Goal: Information Seeking & Learning: Check status

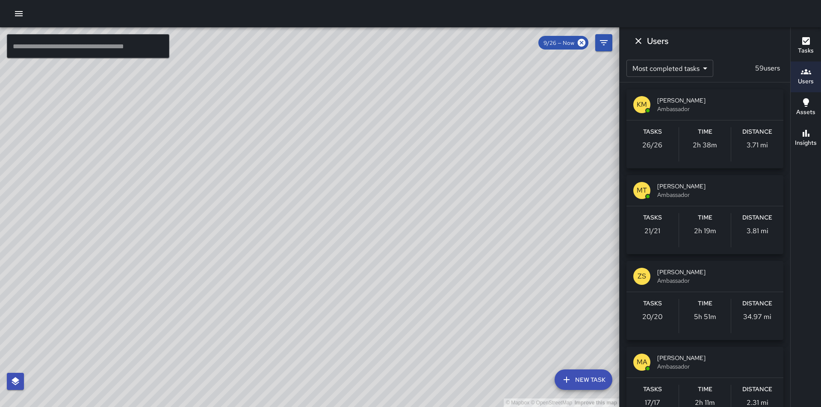
scroll to position [168, 0]
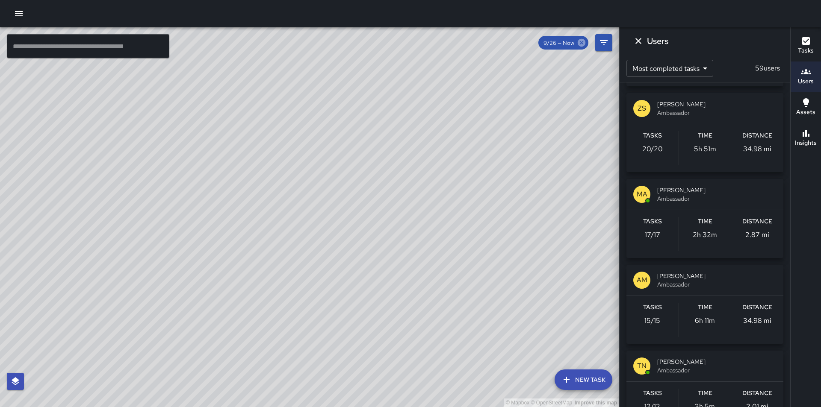
click at [582, 43] on icon at bounding box center [581, 42] width 9 height 9
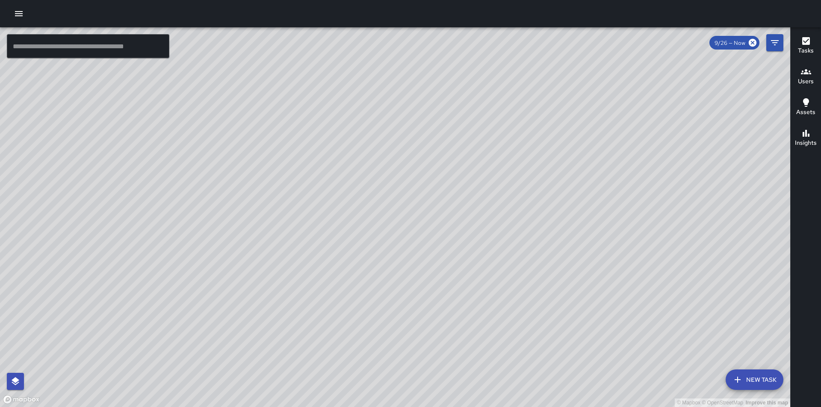
drag, startPoint x: 587, startPoint y: 242, endPoint x: 337, endPoint y: 256, distance: 249.7
click at [337, 256] on div "© Mapbox © OpenStreetMap Improve this map" at bounding box center [395, 217] width 790 height 380
click at [310, 321] on div "© Mapbox © OpenStreetMap Improve this map" at bounding box center [395, 217] width 790 height 380
click at [317, 298] on div "© Mapbox © OpenStreetMap Improve this map" at bounding box center [395, 217] width 790 height 380
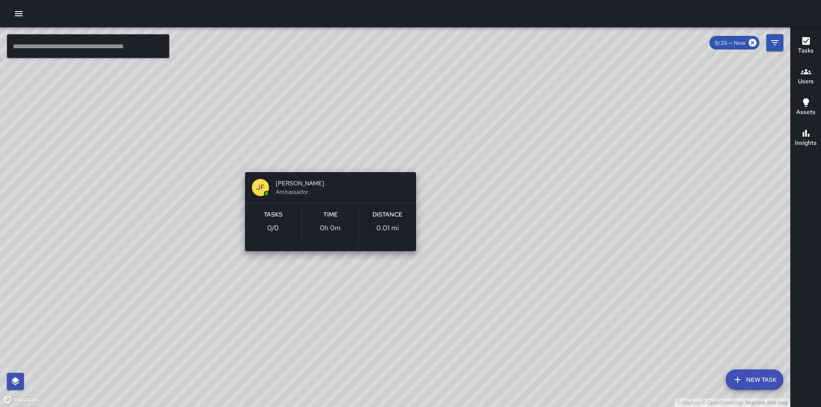
click at [325, 159] on div "© Mapbox © OpenStreetMap Improve this map [PERSON_NAME] Ambassador Tasks 0 / 0 …" at bounding box center [395, 217] width 790 height 380
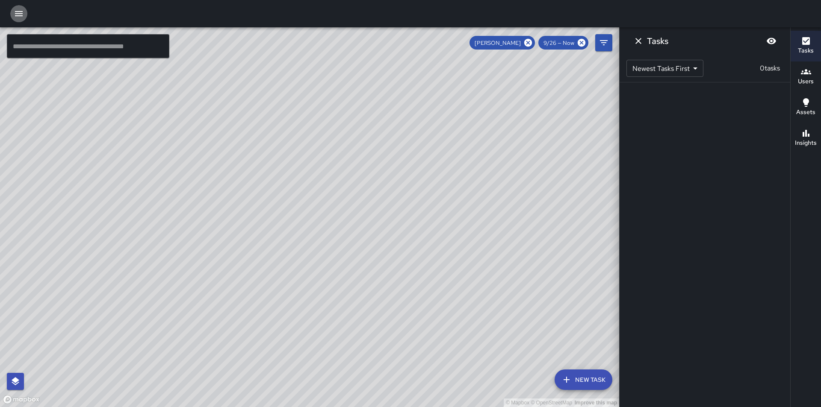
click at [20, 16] on icon "button" at bounding box center [19, 13] width 8 height 5
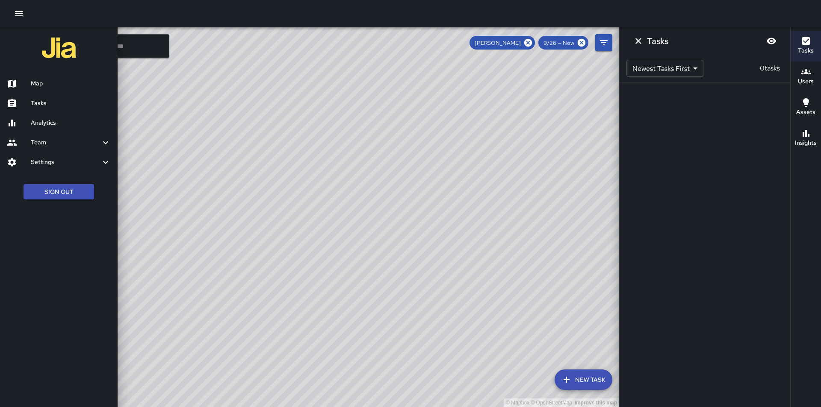
click at [38, 104] on h6 "Tasks" at bounding box center [71, 103] width 80 height 9
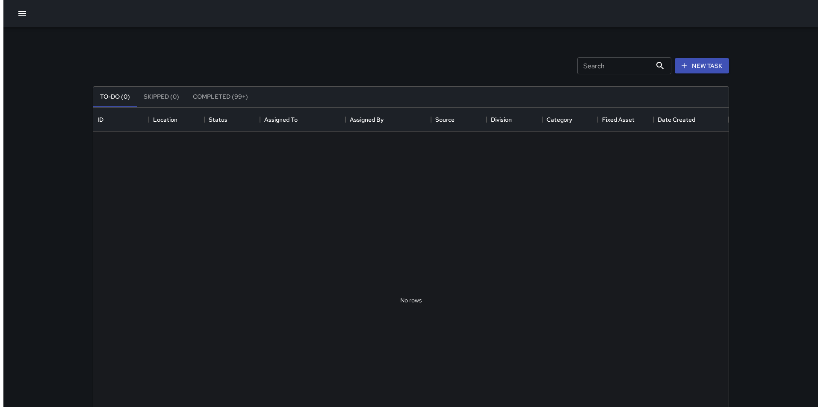
scroll to position [356, 629]
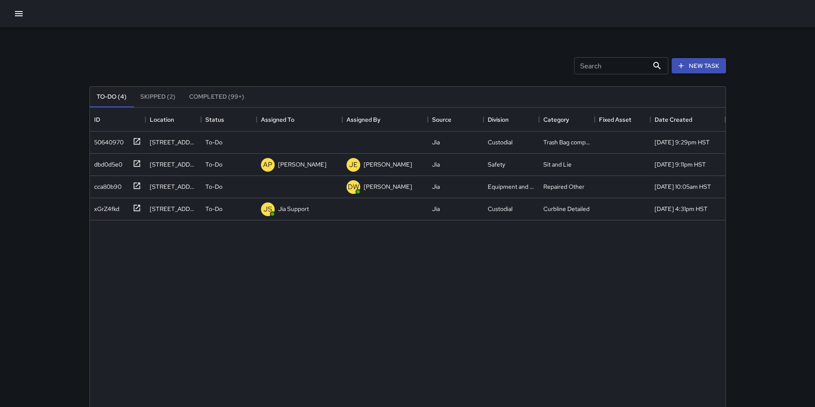
click at [20, 16] on icon "button" at bounding box center [19, 13] width 8 height 5
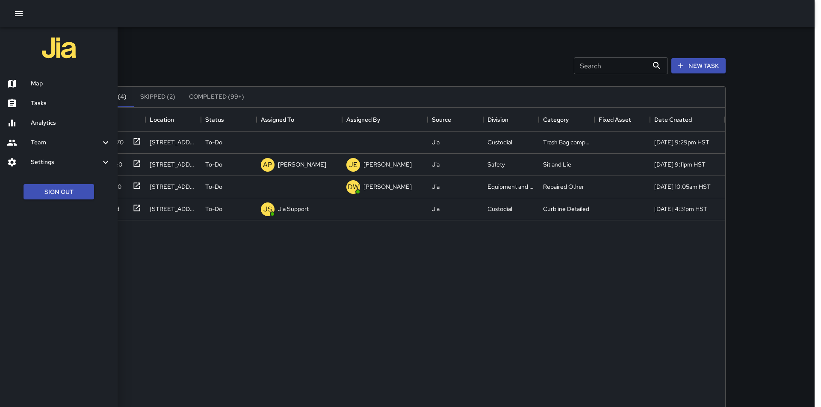
click at [21, 100] on div at bounding box center [19, 103] width 24 height 10
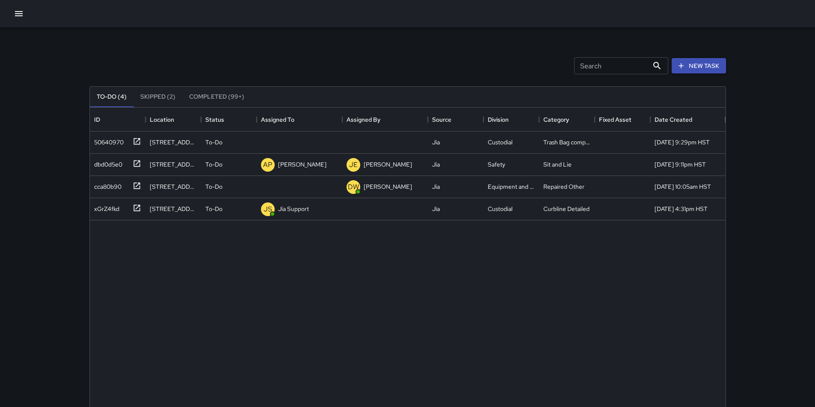
click at [19, 14] on icon "button" at bounding box center [19, 13] width 8 height 5
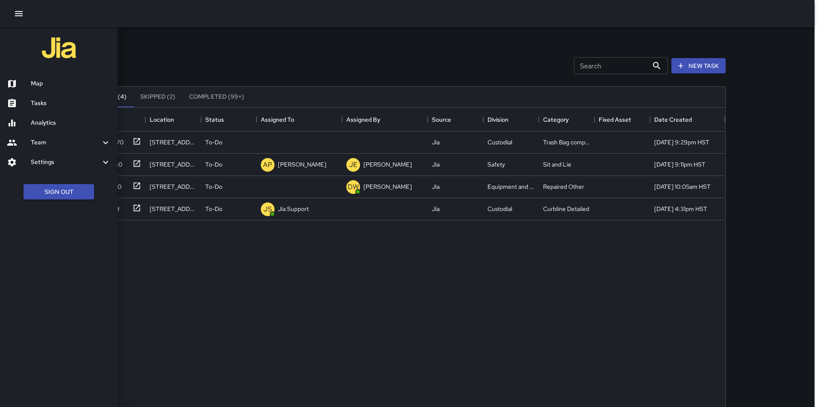
click at [23, 78] on div "Map" at bounding box center [59, 84] width 118 height 20
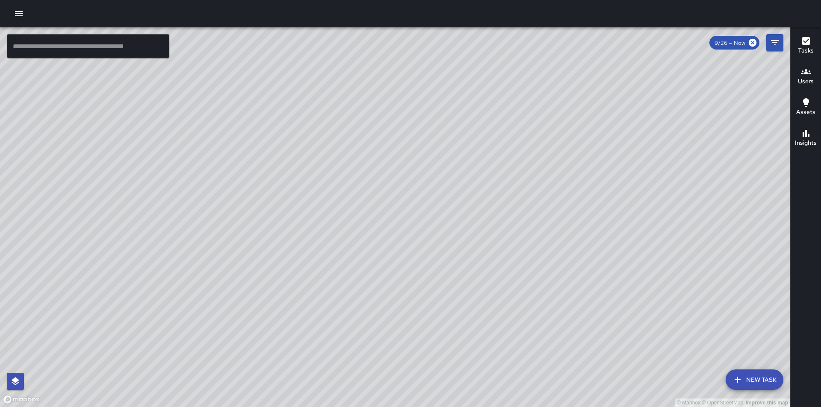
drag, startPoint x: 631, startPoint y: 238, endPoint x: 357, endPoint y: 216, distance: 275.4
click at [357, 216] on div "© Mapbox © OpenStreetMap Improve this map" at bounding box center [395, 217] width 790 height 380
drag, startPoint x: 667, startPoint y: 311, endPoint x: 561, endPoint y: 132, distance: 208.2
click at [573, 154] on div "© Mapbox © OpenStreetMap Improve this map" at bounding box center [395, 217] width 790 height 380
click at [561, 131] on div "© Mapbox © OpenStreetMap Improve this map" at bounding box center [395, 217] width 790 height 380
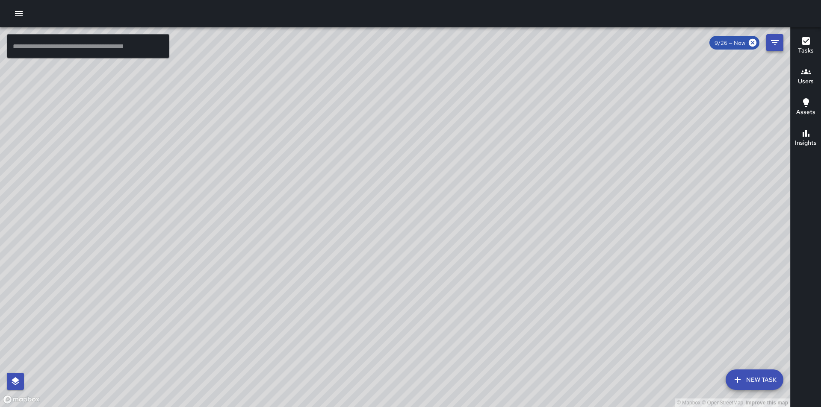
click at [775, 44] on icon "Filters" at bounding box center [775, 43] width 10 height 10
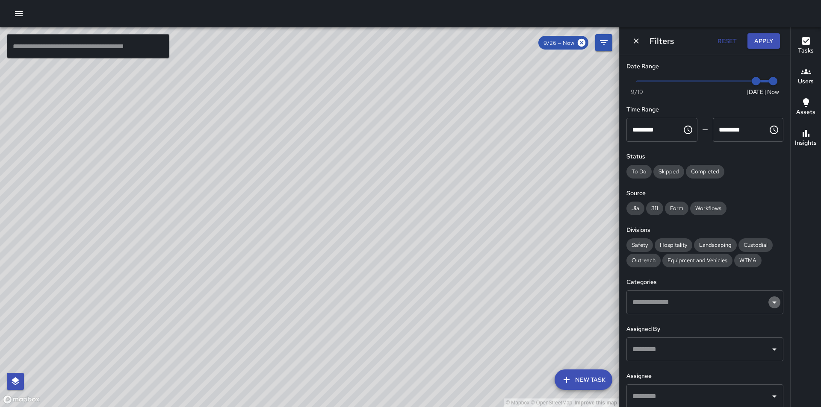
click at [771, 303] on icon "Open" at bounding box center [774, 303] width 10 height 10
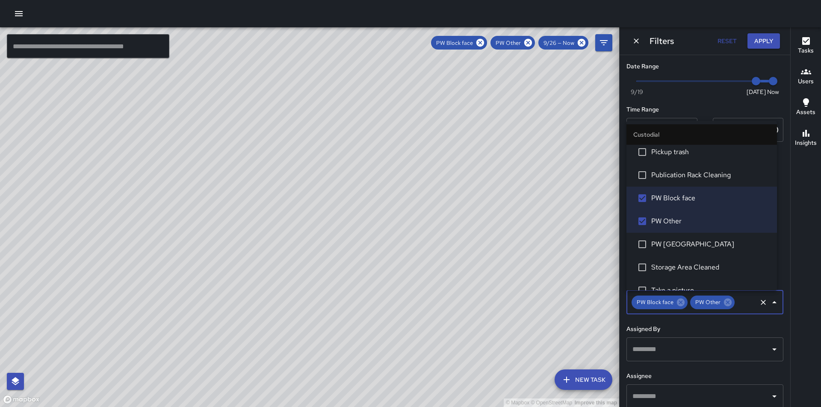
scroll to position [342, 0]
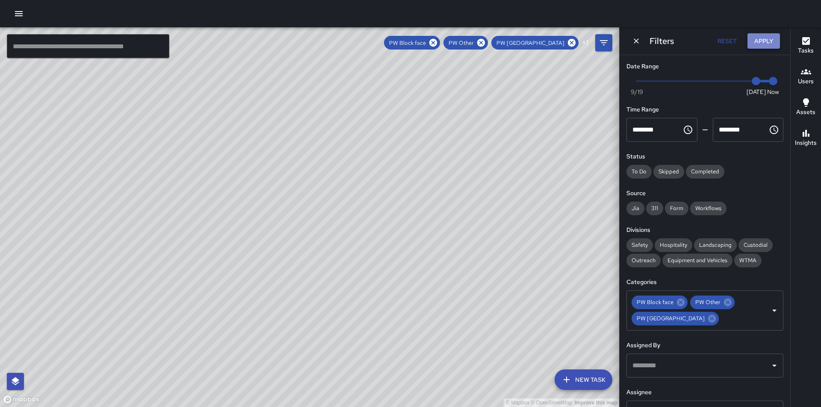
click at [764, 41] on button "Apply" at bounding box center [763, 41] width 32 height 16
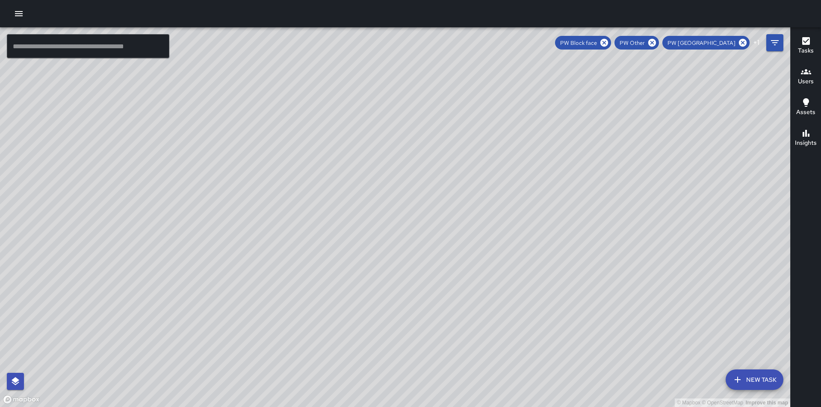
drag, startPoint x: 517, startPoint y: 166, endPoint x: 436, endPoint y: 333, distance: 185.7
click at [436, 333] on div "© Mapbox © OpenStreetMap Improve this map" at bounding box center [395, 217] width 790 height 380
drag, startPoint x: 527, startPoint y: 294, endPoint x: 558, endPoint y: 144, distance: 153.8
click at [558, 148] on div "© Mapbox © OpenStreetMap Improve this map" at bounding box center [395, 217] width 790 height 380
click at [360, 68] on div "© Mapbox © OpenStreetMap Improve this map" at bounding box center [395, 217] width 790 height 380
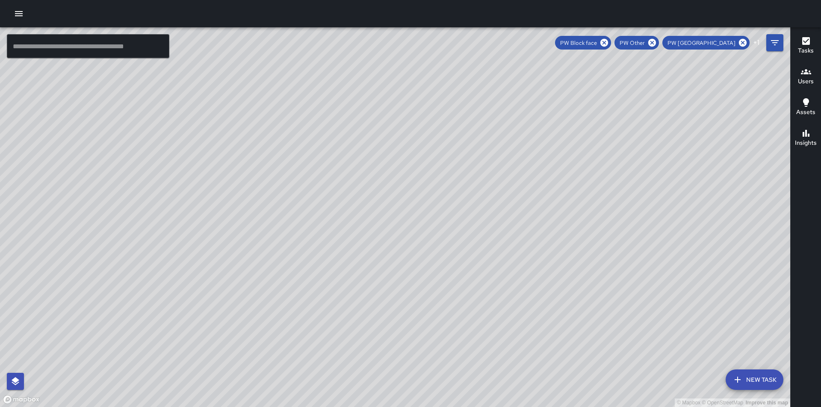
drag, startPoint x: 420, startPoint y: 109, endPoint x: 449, endPoint y: 190, distance: 86.4
click at [449, 190] on div "© Mapbox © OpenStreetMap Improve this map" at bounding box center [395, 217] width 790 height 380
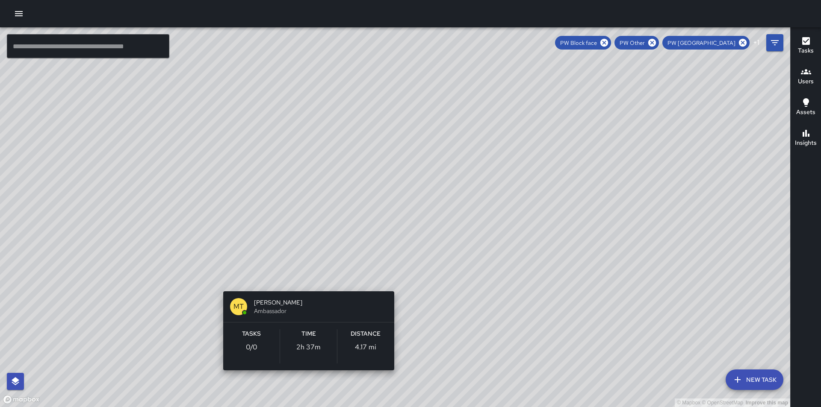
click at [305, 278] on div "© Mapbox © OpenStreetMap Improve this map MT [PERSON_NAME] Ambassador Tasks 0 /…" at bounding box center [395, 217] width 790 height 380
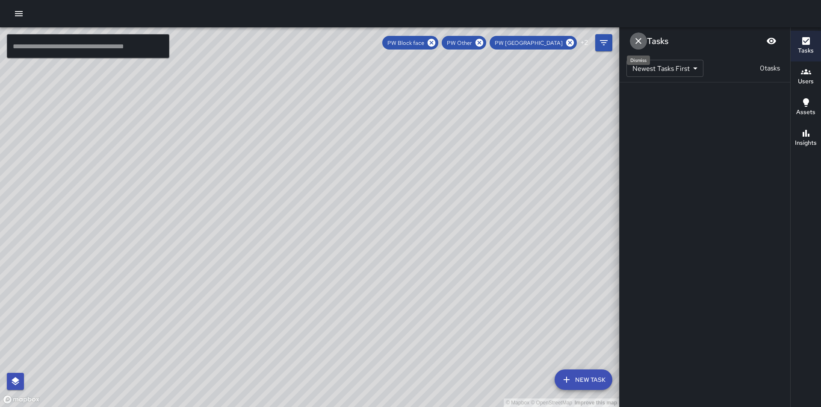
click at [635, 41] on icon "Dismiss" at bounding box center [638, 41] width 10 height 10
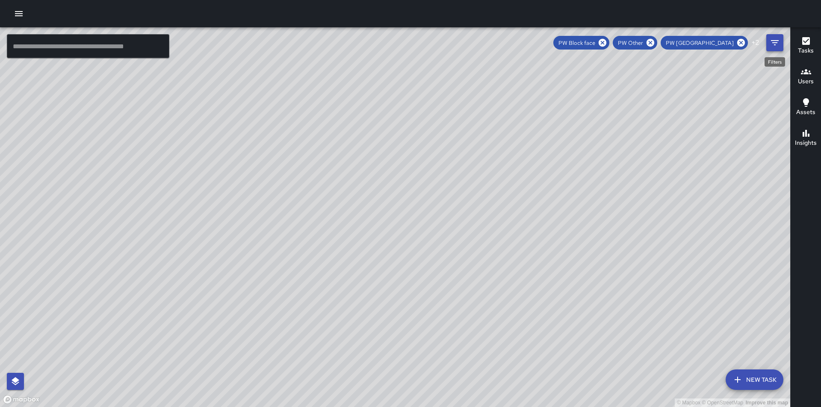
click at [776, 41] on icon "Filters" at bounding box center [775, 42] width 8 height 5
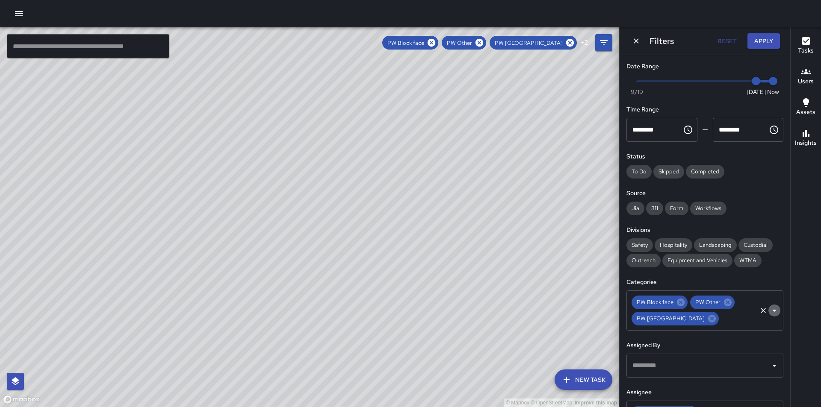
click at [769, 312] on icon "Open" at bounding box center [774, 311] width 10 height 10
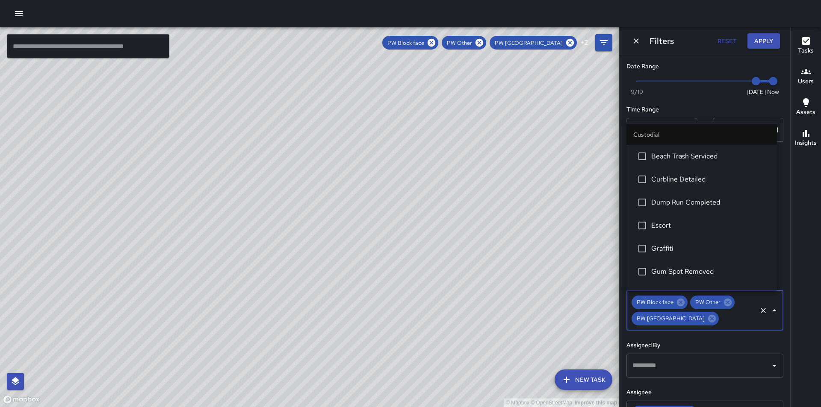
scroll to position [247, 0]
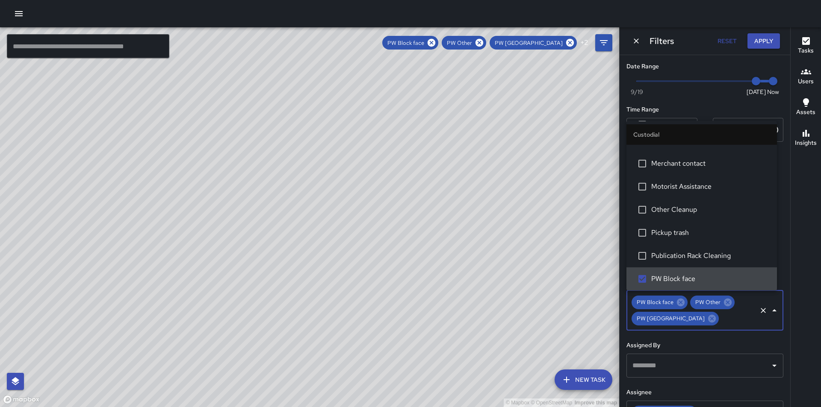
click at [772, 312] on icon "Close" at bounding box center [774, 311] width 4 height 2
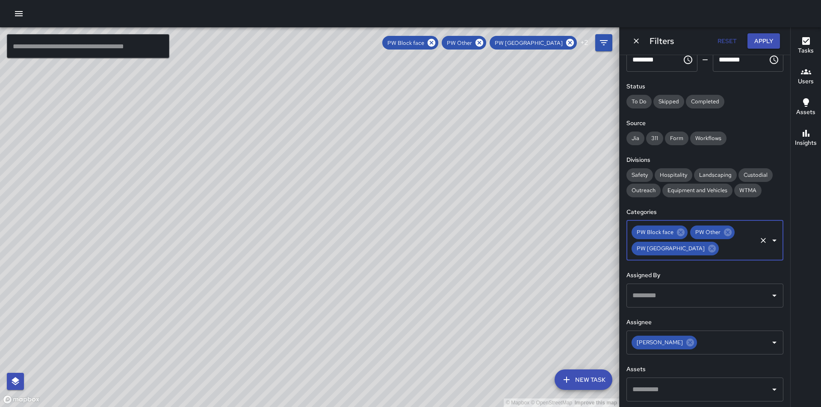
scroll to position [71, 0]
click at [770, 294] on icon "Open" at bounding box center [774, 294] width 10 height 10
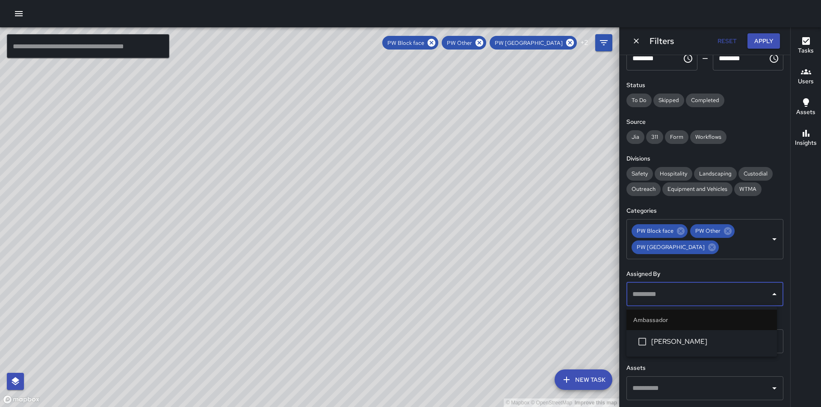
click at [772, 294] on icon "Close" at bounding box center [774, 294] width 4 height 2
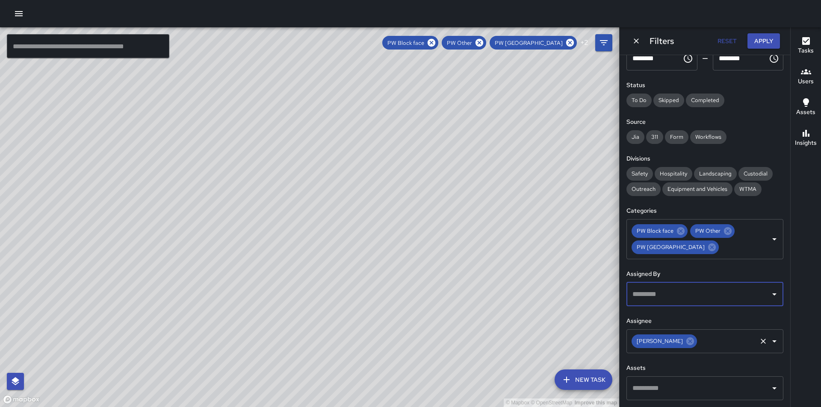
click at [759, 340] on icon "Clear" at bounding box center [763, 341] width 9 height 9
drag, startPoint x: 367, startPoint y: 348, endPoint x: 392, endPoint y: 208, distance: 142.4
click at [392, 208] on div "© Mapbox © OpenStreetMap Improve this map" at bounding box center [309, 217] width 619 height 380
click at [714, 246] on icon at bounding box center [711, 247] width 9 height 9
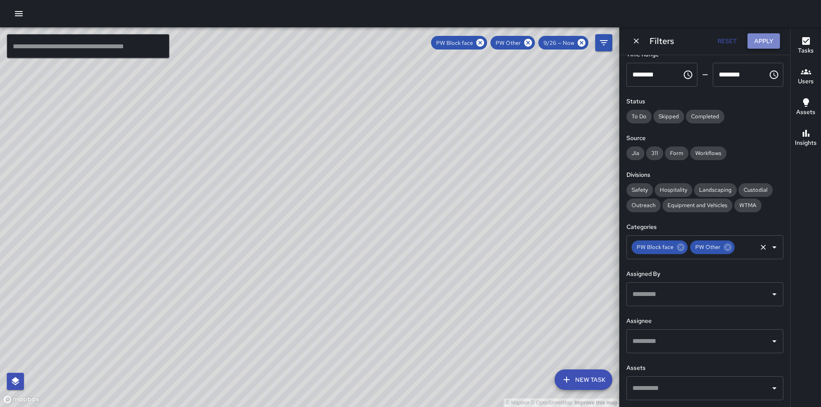
click at [760, 36] on button "Apply" at bounding box center [763, 41] width 32 height 16
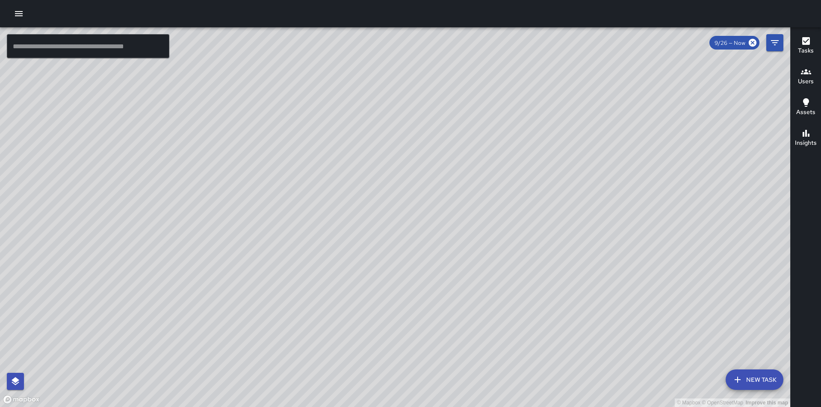
drag, startPoint x: 547, startPoint y: 324, endPoint x: 325, endPoint y: 307, distance: 222.5
click at [325, 307] on div "© Mapbox © OpenStreetMap Improve this map" at bounding box center [395, 217] width 790 height 380
drag, startPoint x: 525, startPoint y: 168, endPoint x: 342, endPoint y: 323, distance: 240.6
click at [339, 328] on div "© Mapbox © OpenStreetMap Improve this map" at bounding box center [395, 217] width 790 height 380
drag, startPoint x: 160, startPoint y: 201, endPoint x: 193, endPoint y: 285, distance: 90.8
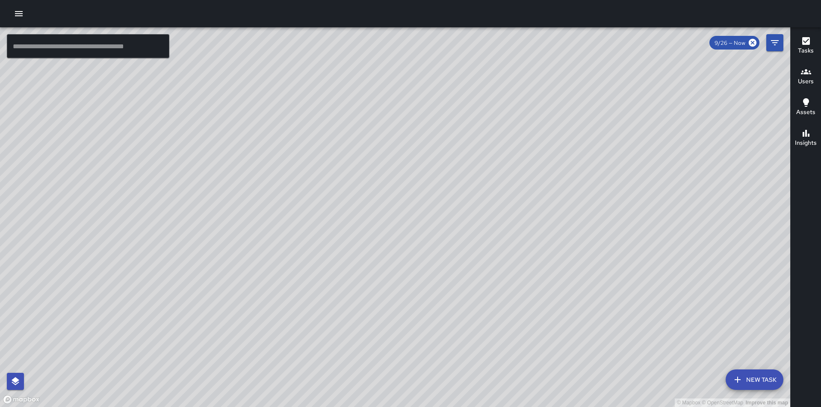
click at [193, 285] on div "© Mapbox © OpenStreetMap Improve this map" at bounding box center [395, 217] width 790 height 380
drag, startPoint x: 203, startPoint y: 231, endPoint x: 423, endPoint y: 331, distance: 241.7
click at [417, 327] on div "© Mapbox © OpenStreetMap Improve this map" at bounding box center [395, 217] width 790 height 380
drag, startPoint x: 263, startPoint y: 225, endPoint x: 345, endPoint y: 270, distance: 93.6
click at [345, 270] on div "© Mapbox © OpenStreetMap Improve this map" at bounding box center [395, 217] width 790 height 380
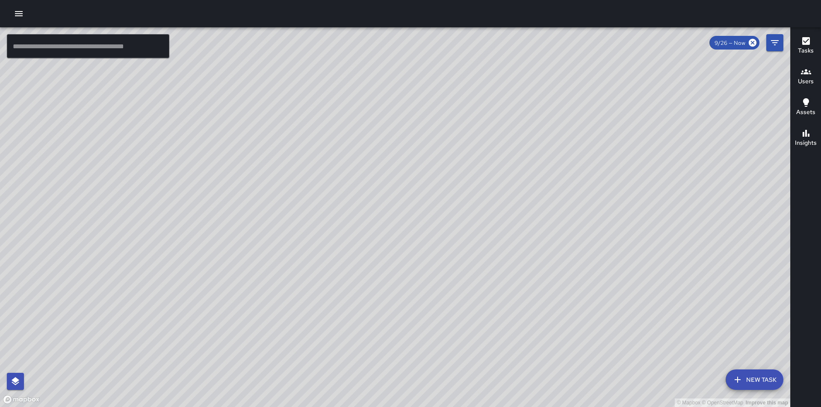
drag, startPoint x: 615, startPoint y: 369, endPoint x: 413, endPoint y: 236, distance: 242.0
click at [414, 232] on div "© Mapbox © OpenStreetMap Improve this map" at bounding box center [395, 217] width 790 height 380
click at [19, 13] on icon "button" at bounding box center [19, 14] width 10 height 10
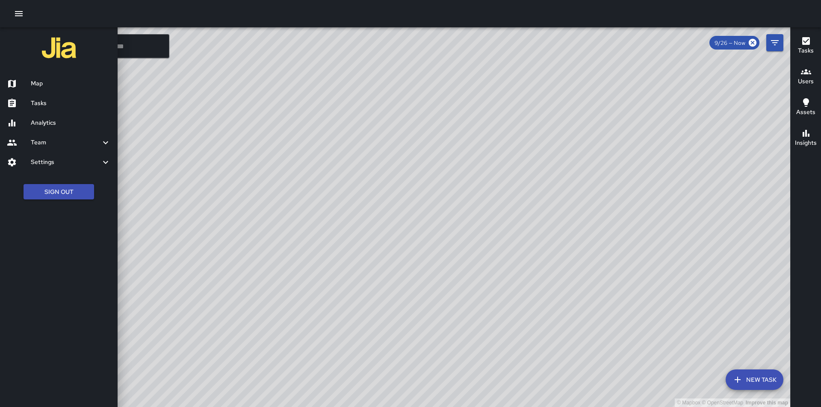
click at [16, 127] on icon at bounding box center [12, 123] width 10 height 10
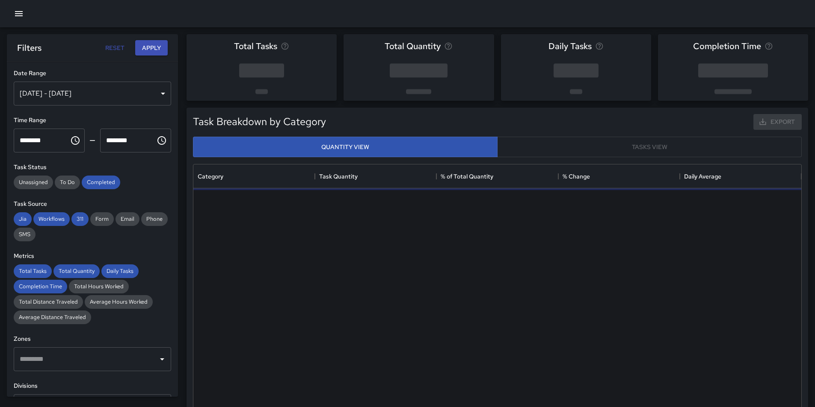
scroll to position [249, 601]
click at [158, 94] on div "Sep 20, 2025 - Sep 26, 2025" at bounding box center [92, 94] width 157 height 24
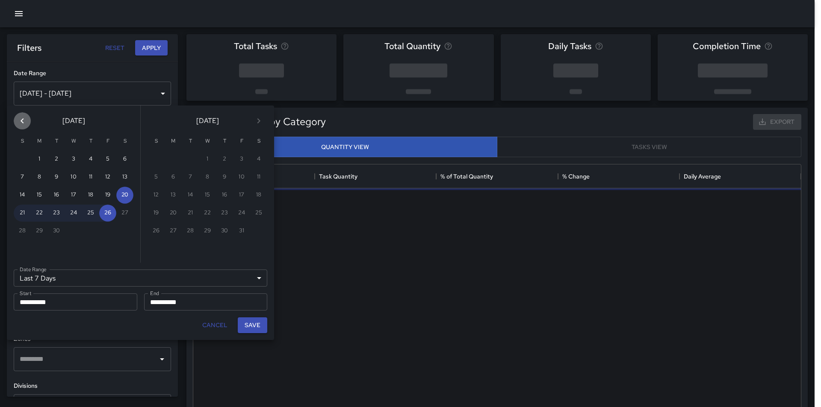
click at [25, 123] on icon "Previous month" at bounding box center [22, 121] width 10 height 10
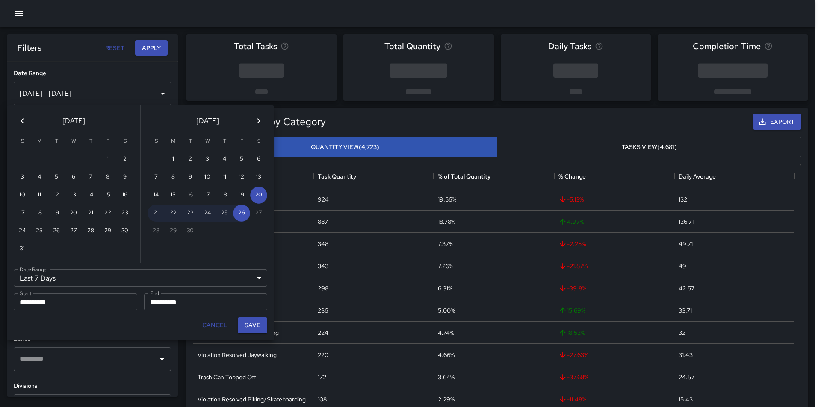
click at [25, 123] on icon "Previous month" at bounding box center [22, 121] width 10 height 10
click at [72, 208] on button "23" at bounding box center [73, 213] width 17 height 17
type input "******"
type input "**********"
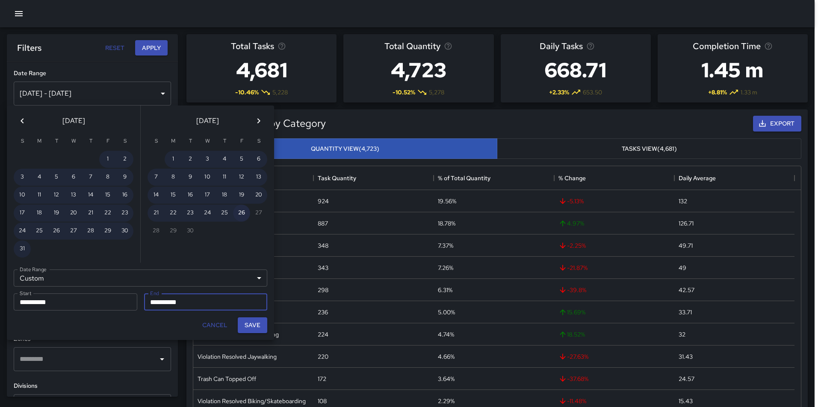
click at [245, 216] on button "26" at bounding box center [241, 213] width 17 height 17
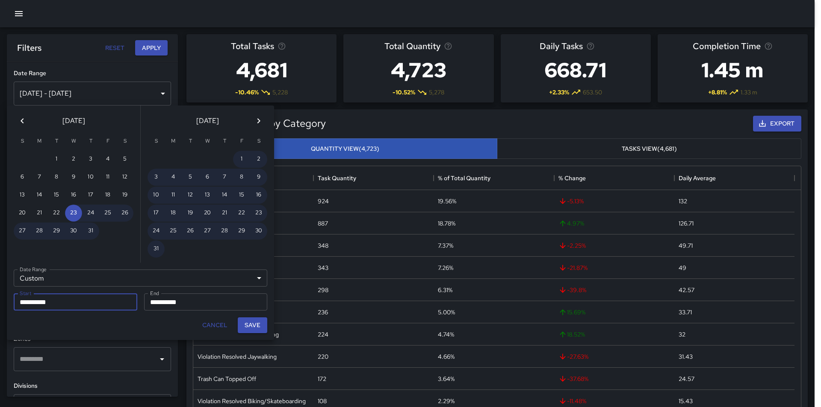
click at [39, 304] on input "**********" at bounding box center [73, 302] width 118 height 17
click at [76, 215] on button "23" at bounding box center [73, 213] width 17 height 17
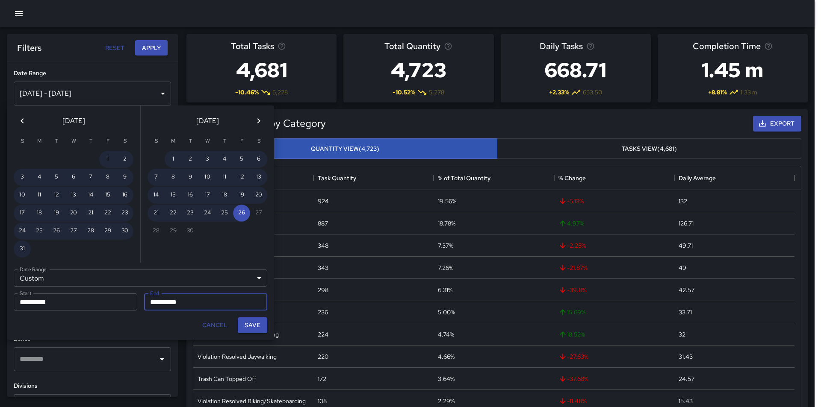
click at [198, 303] on input "**********" at bounding box center [203, 302] width 118 height 17
click at [242, 216] on button "26" at bounding box center [241, 213] width 17 height 17
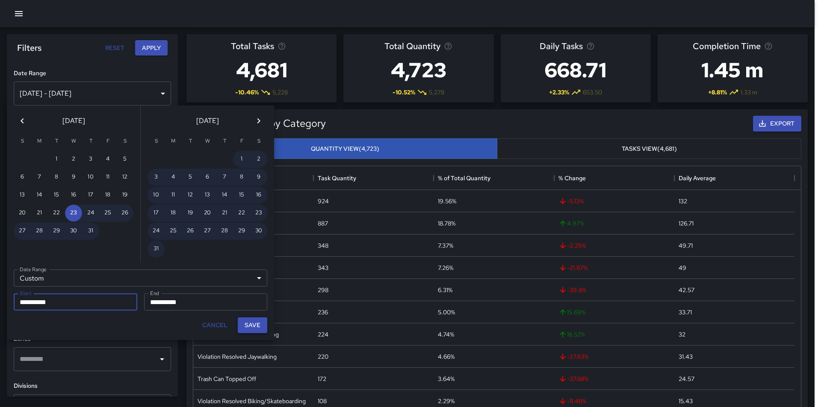
click at [257, 327] on button "Save" at bounding box center [253, 326] width 30 height 16
type input "**********"
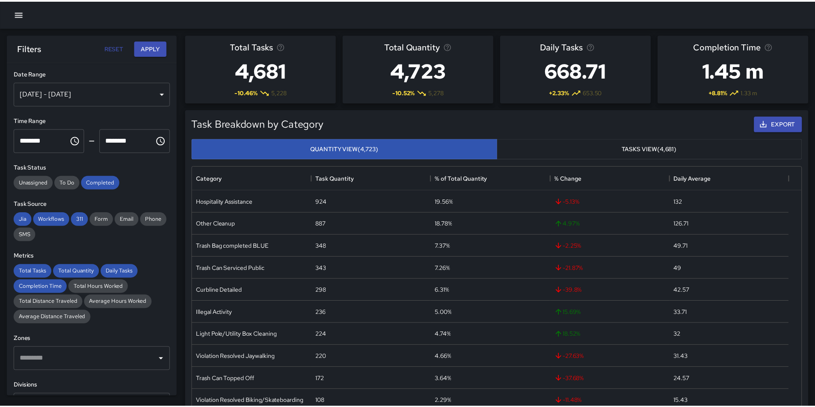
scroll to position [7, 7]
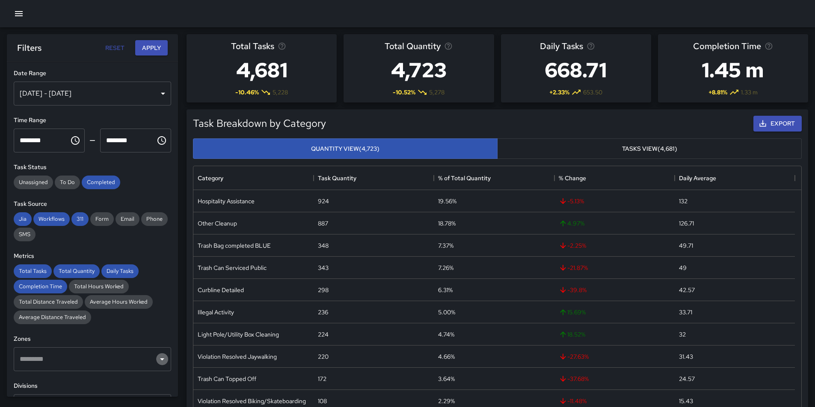
click at [157, 360] on icon "Open" at bounding box center [162, 359] width 10 height 10
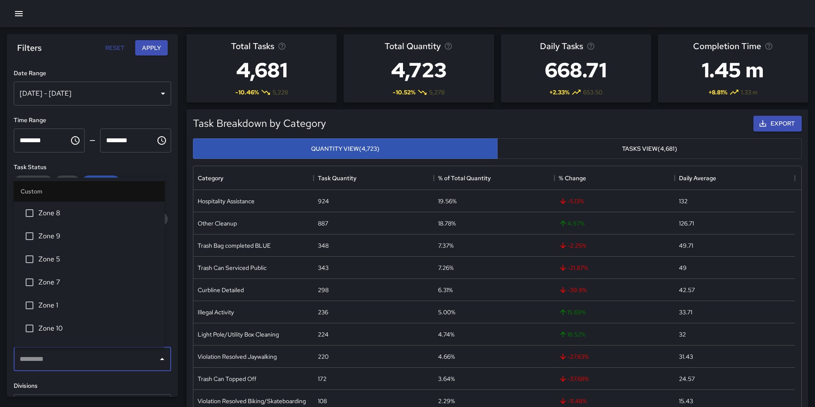
click at [157, 360] on icon "Close" at bounding box center [162, 359] width 10 height 10
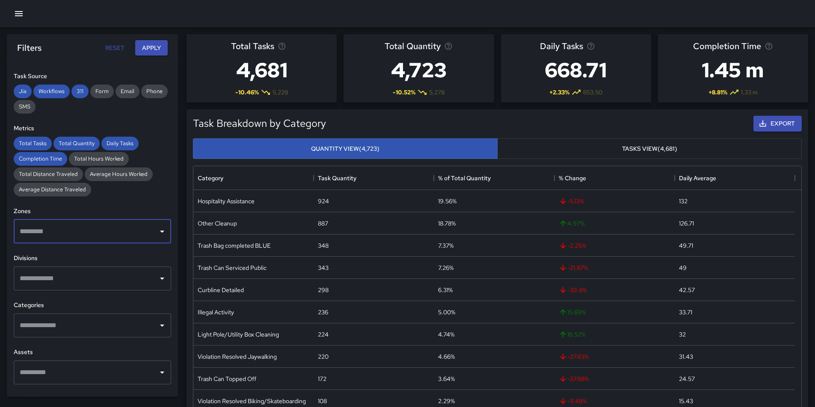
scroll to position [128, 0]
click at [157, 275] on icon "Open" at bounding box center [162, 278] width 10 height 10
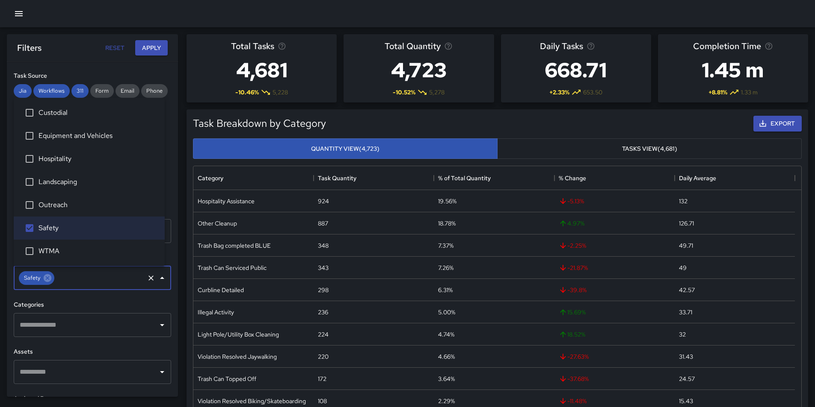
click at [157, 327] on icon "Open" at bounding box center [162, 325] width 10 height 10
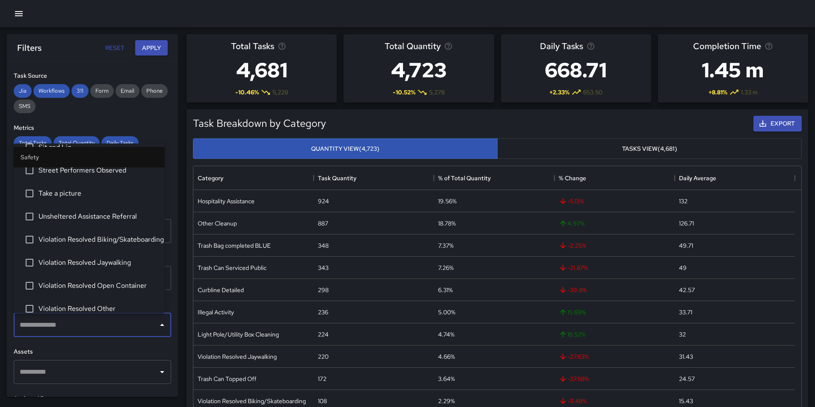
scroll to position [504, 0]
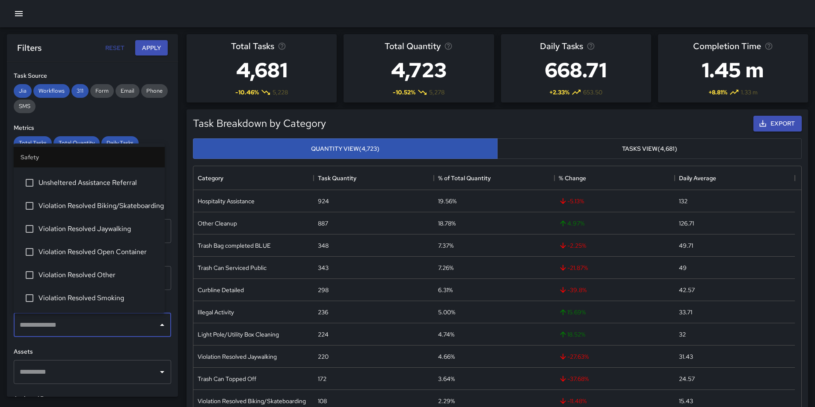
click at [127, 348] on h6 "Assets" at bounding box center [92, 352] width 157 height 9
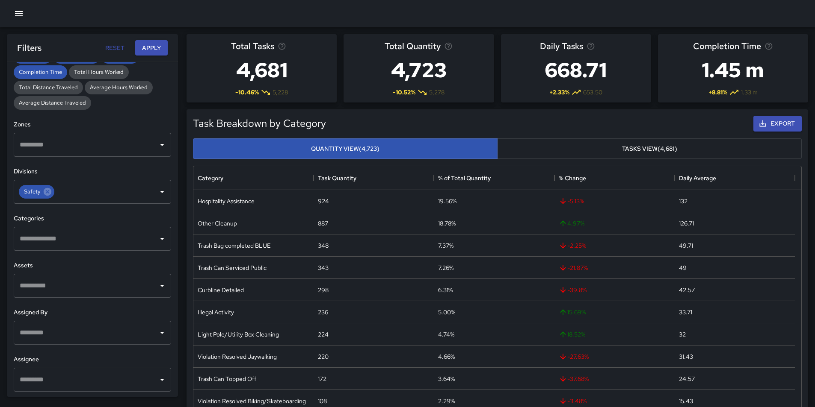
scroll to position [216, 0]
click at [157, 332] on icon "Open" at bounding box center [162, 331] width 10 height 10
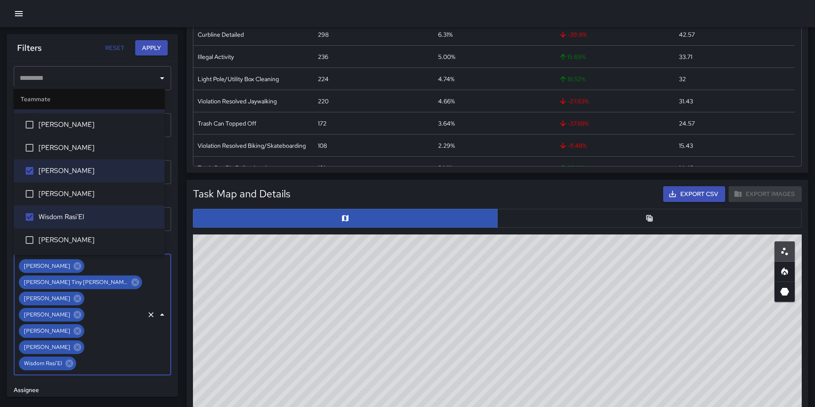
scroll to position [257, 0]
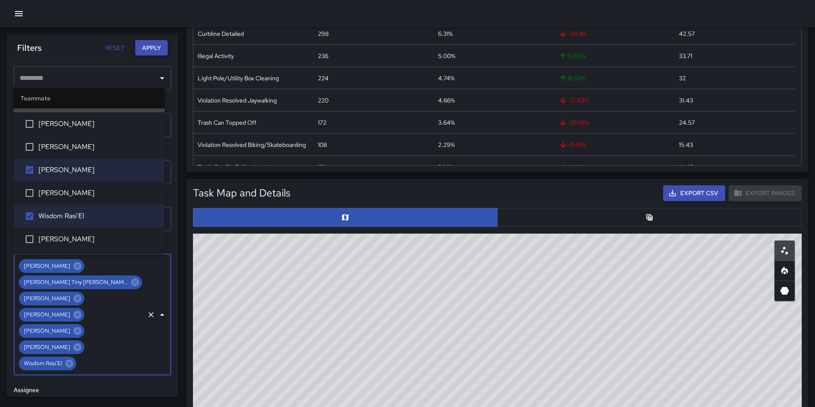
click at [151, 48] on button "Apply" at bounding box center [151, 48] width 32 height 16
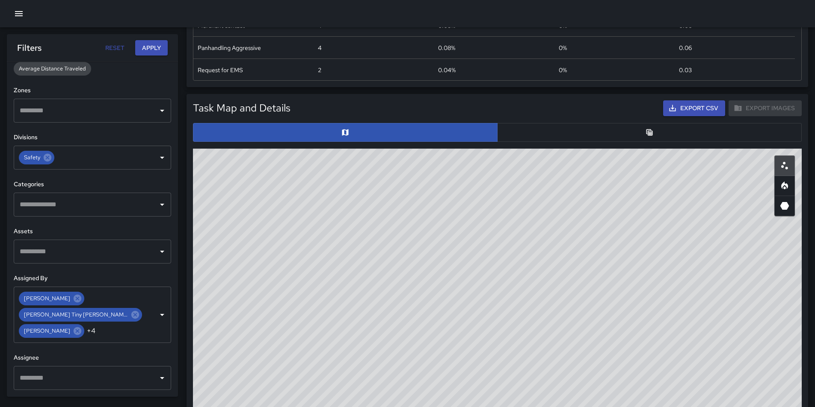
scroll to position [342, 0]
drag, startPoint x: 661, startPoint y: 351, endPoint x: 653, endPoint y: 221, distance: 130.7
click at [653, 221] on div "© Mapbox © OpenStreetMap Improve this map" at bounding box center [497, 319] width 608 height 342
drag, startPoint x: 627, startPoint y: 390, endPoint x: 610, endPoint y: 266, distance: 125.2
click at [611, 269] on div "© Mapbox © OpenStreetMap Improve this map" at bounding box center [497, 319] width 608 height 342
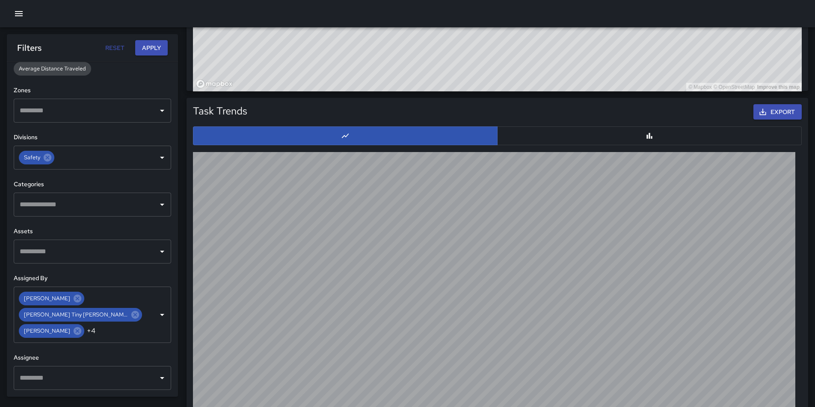
scroll to position [775, 0]
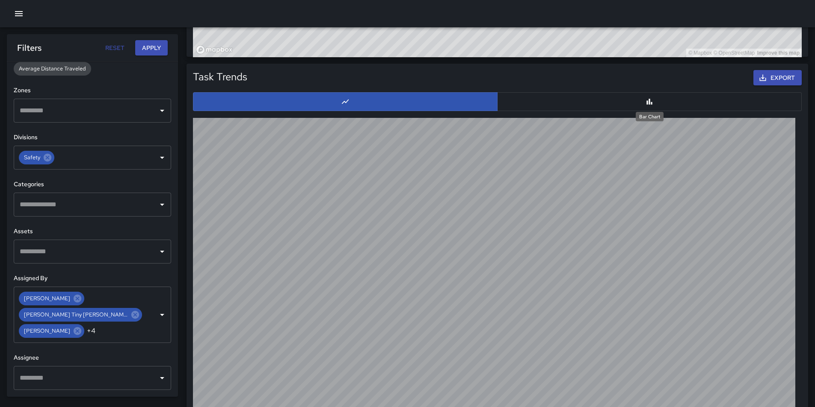
click at [648, 100] on icon "Bar Chart" at bounding box center [649, 101] width 9 height 9
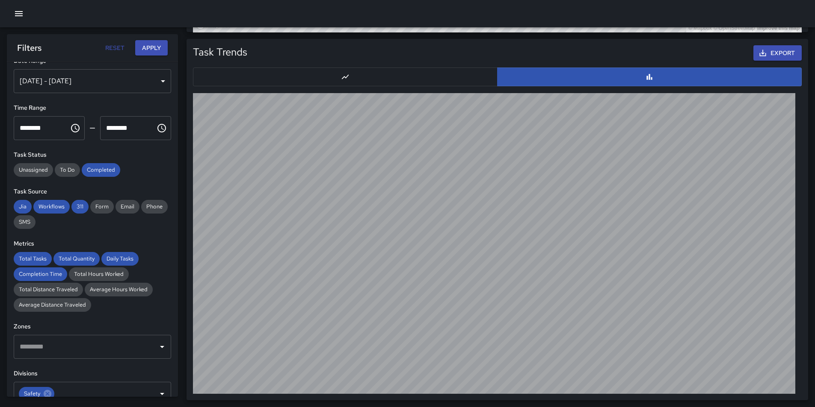
scroll to position [0, 0]
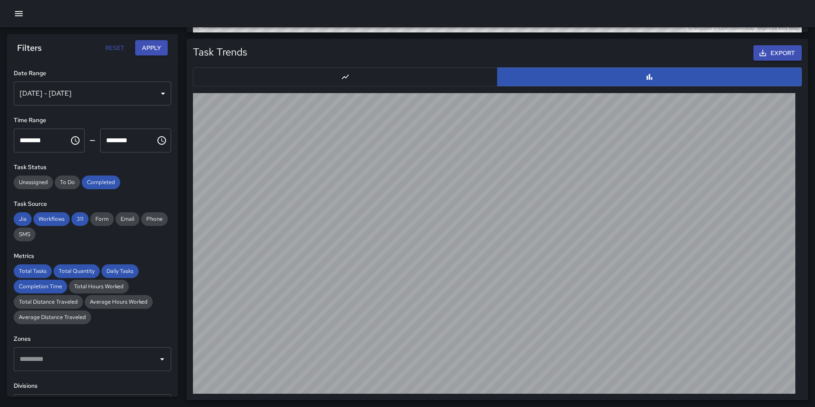
click at [157, 96] on div "Jul 23, 2025 - Sep 26, 2025" at bounding box center [92, 94] width 157 height 24
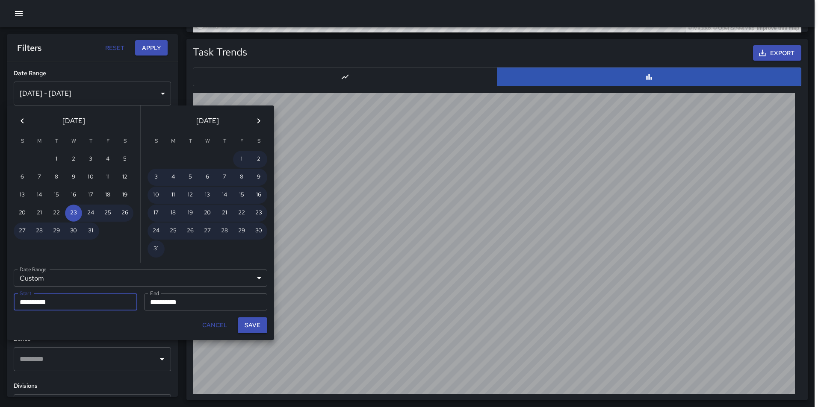
click at [81, 303] on input "**********" at bounding box center [73, 302] width 118 height 17
click at [258, 159] on button "2" at bounding box center [258, 159] width 17 height 17
type input "**********"
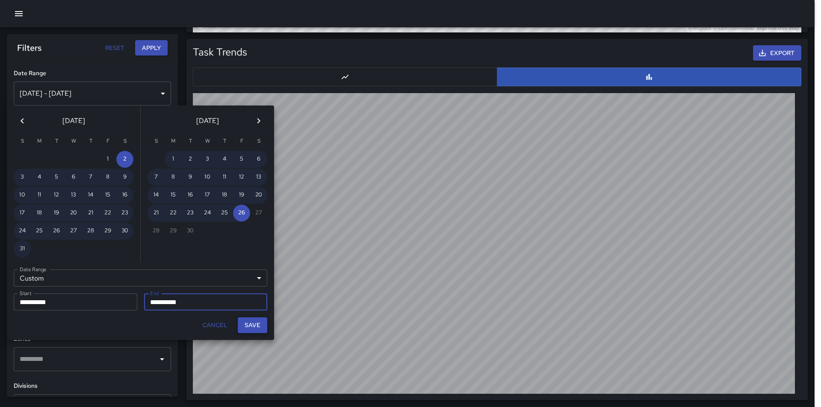
click at [248, 328] on button "Save" at bounding box center [253, 326] width 30 height 16
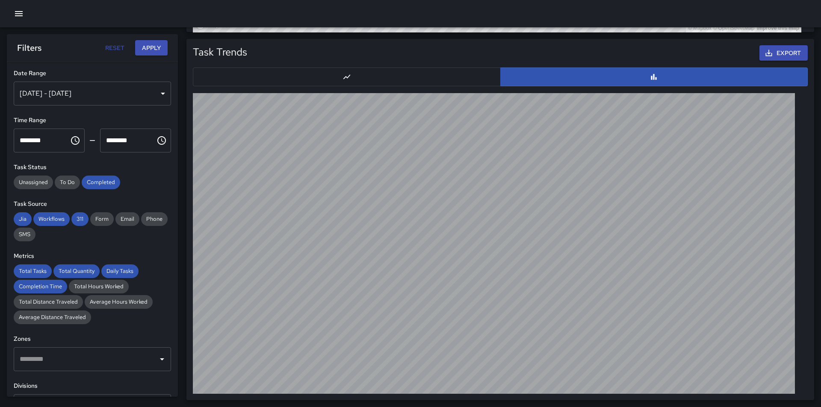
type input "**********"
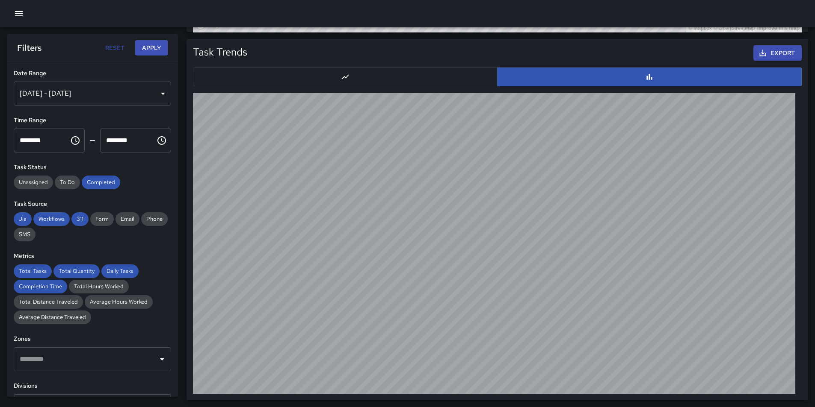
scroll to position [7, 7]
click at [160, 48] on button "Apply" at bounding box center [151, 48] width 32 height 16
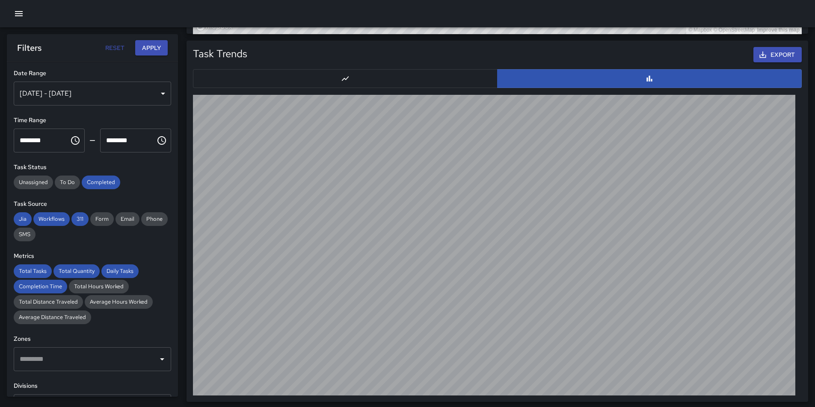
scroll to position [800, 0]
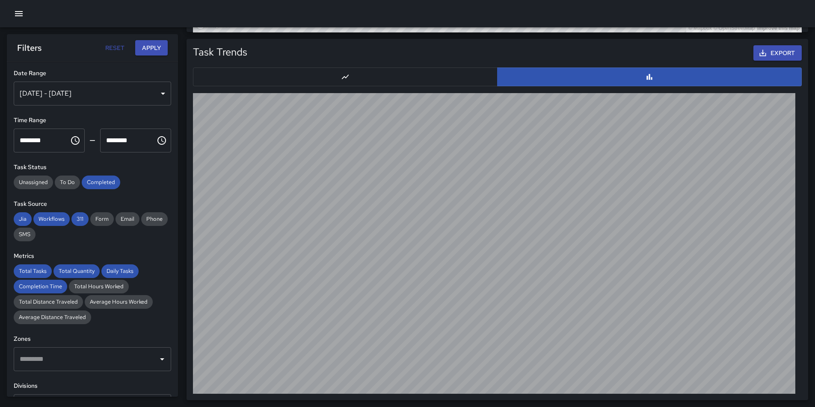
drag, startPoint x: 685, startPoint y: 402, endPoint x: 751, endPoint y: 399, distance: 66.8
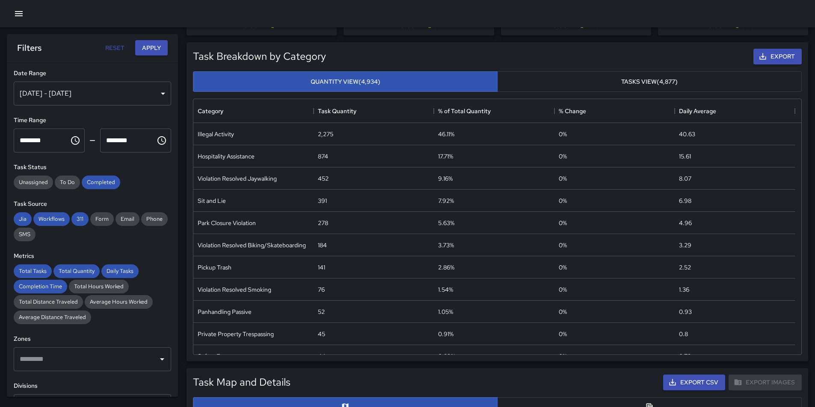
scroll to position [0, 0]
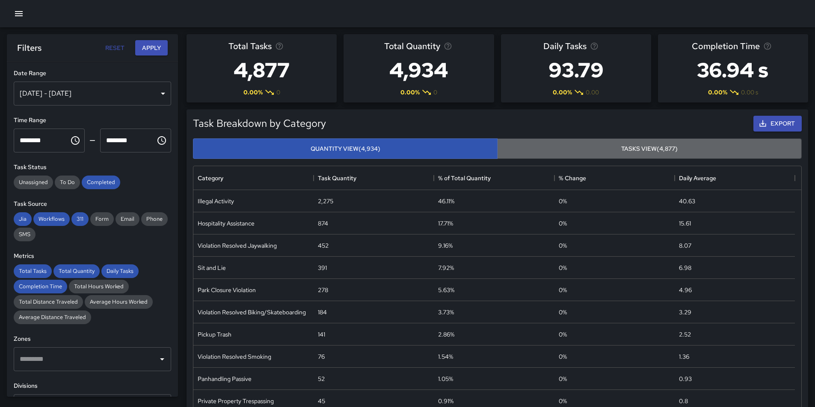
click at [658, 148] on button "Tasks View (4,877)" at bounding box center [649, 149] width 304 height 21
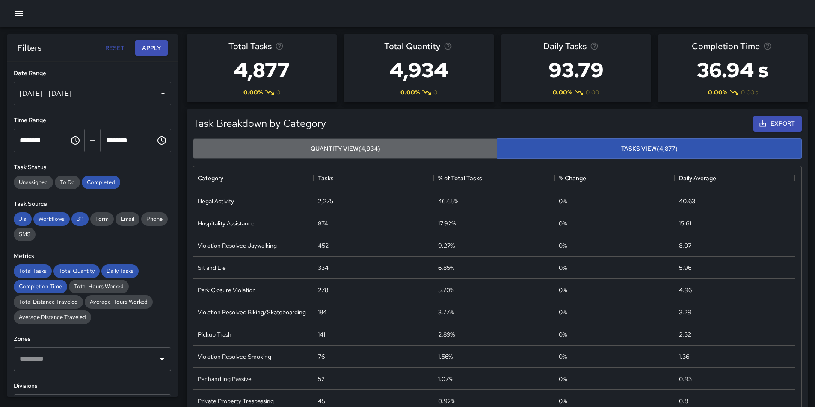
click at [365, 148] on button "Quantity View (4,934)" at bounding box center [345, 149] width 304 height 21
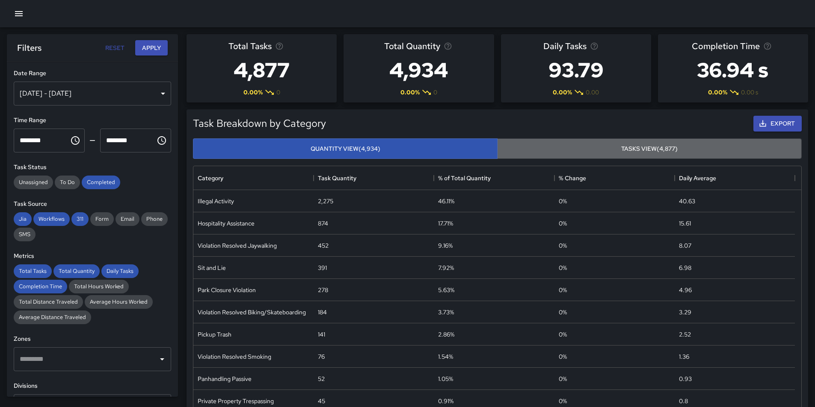
click at [571, 148] on button "Tasks View (4,877)" at bounding box center [649, 149] width 304 height 21
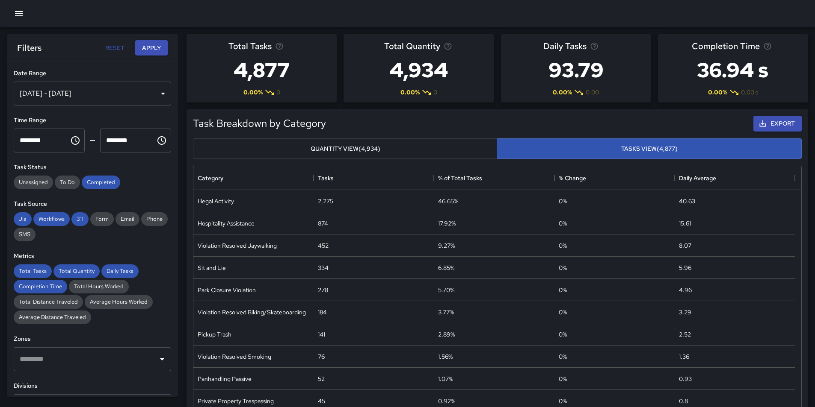
click at [374, 153] on button "Quantity View (4,934)" at bounding box center [345, 149] width 304 height 21
